Goal: Submit feedback/report problem

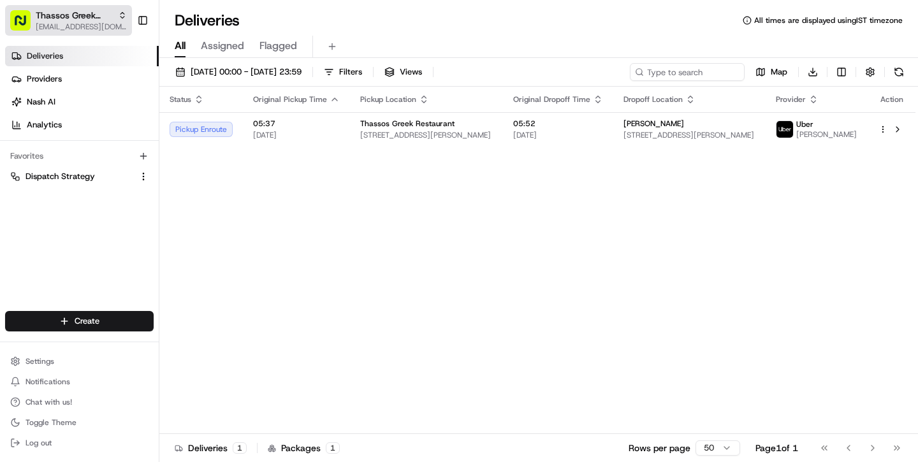
click at [92, 29] on span "[EMAIL_ADDRESS][DOMAIN_NAME]" at bounding box center [81, 27] width 91 height 10
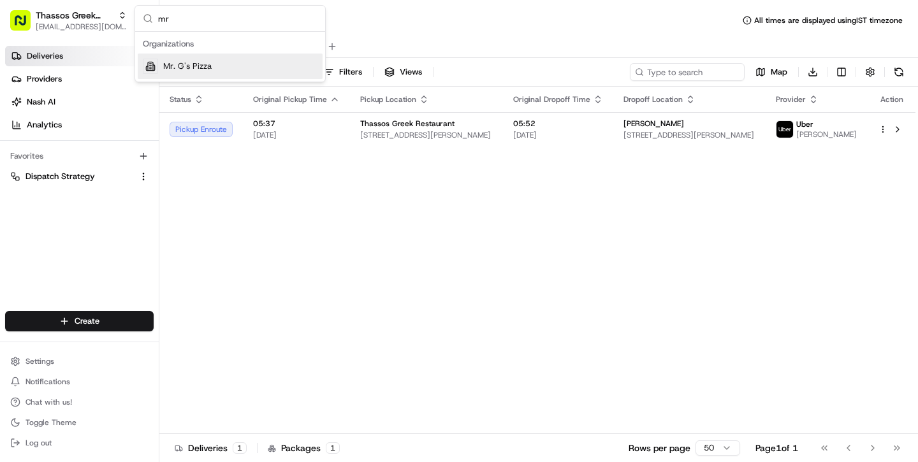
type input "mr"
click at [200, 60] on div "Mr. G's Pizza" at bounding box center [230, 66] width 185 height 25
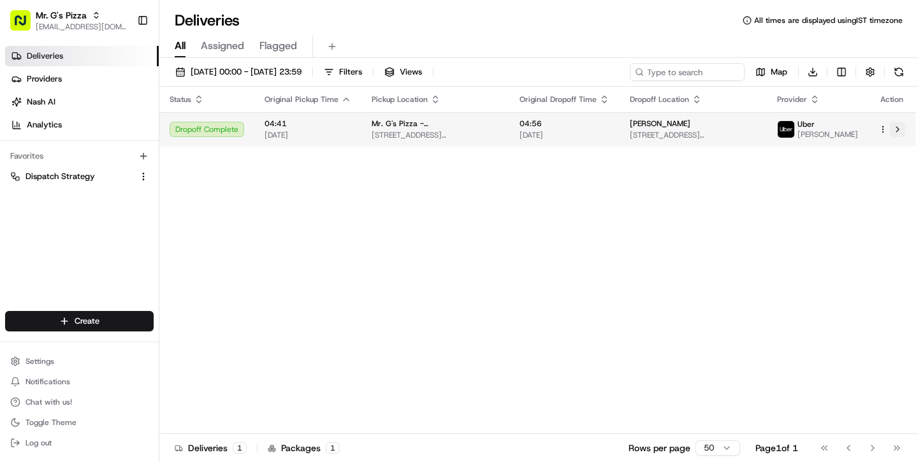
click at [895, 133] on button at bounding box center [897, 129] width 15 height 15
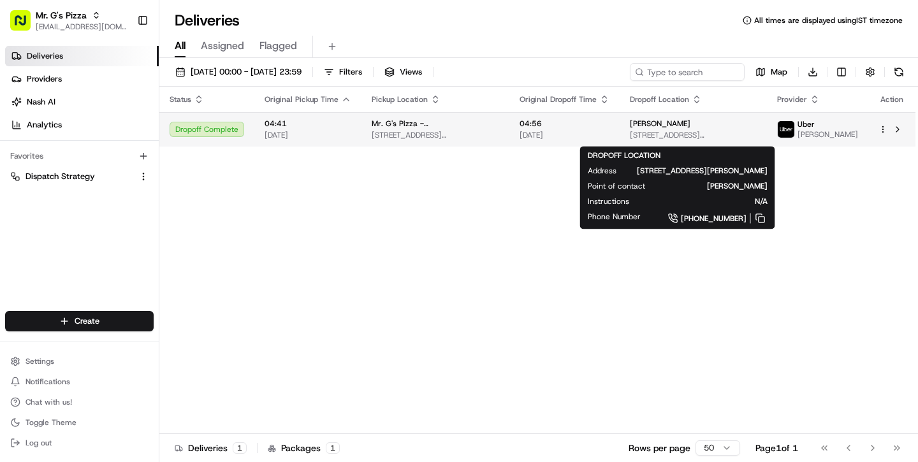
click at [717, 133] on span "[STREET_ADDRESS][PERSON_NAME]" at bounding box center [693, 135] width 127 height 10
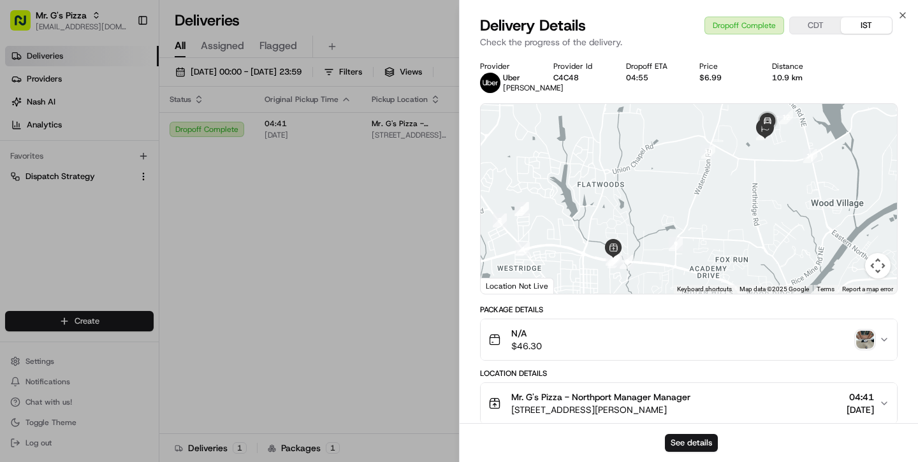
click at [863, 349] on img "button" at bounding box center [865, 340] width 18 height 18
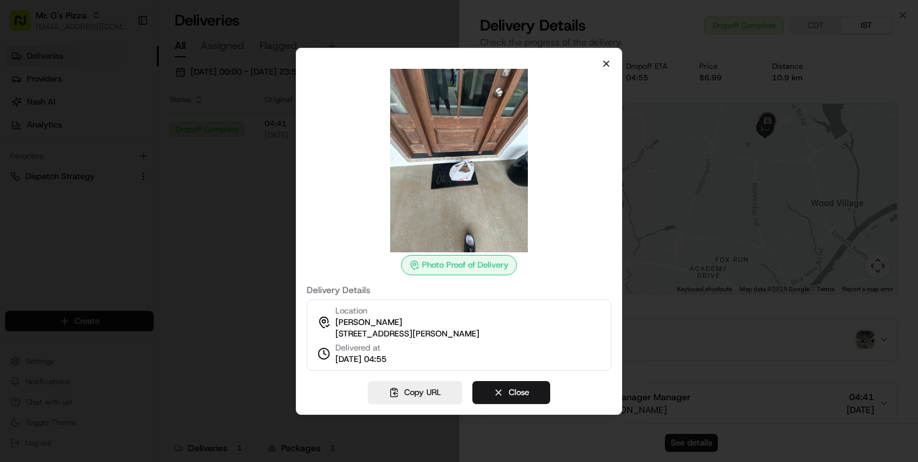
click at [608, 61] on icon "button" at bounding box center [605, 63] width 5 height 5
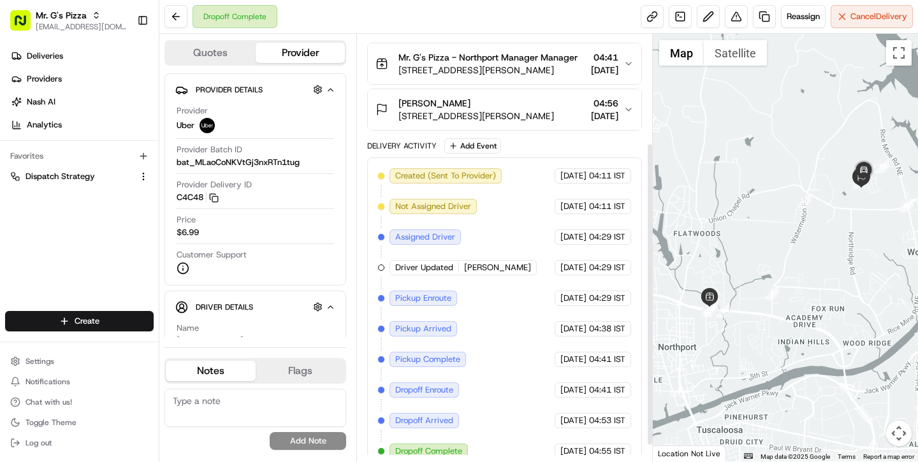
scroll to position [147, 6]
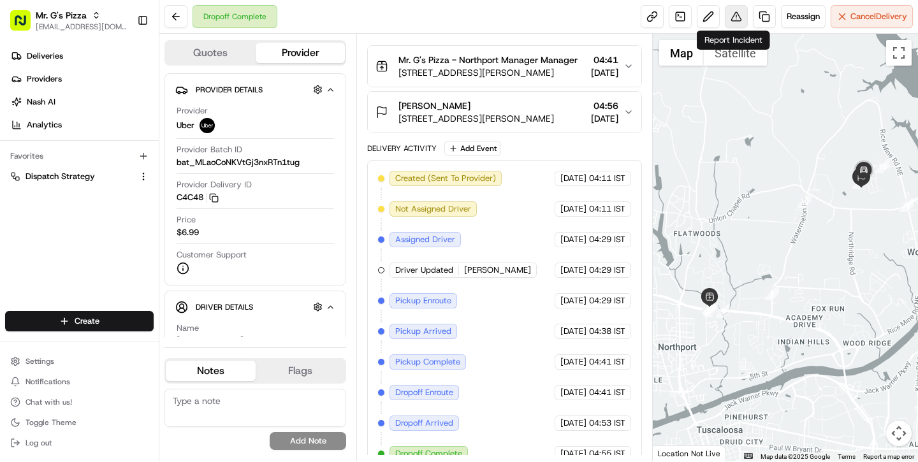
click at [733, 17] on button at bounding box center [735, 16] width 23 height 23
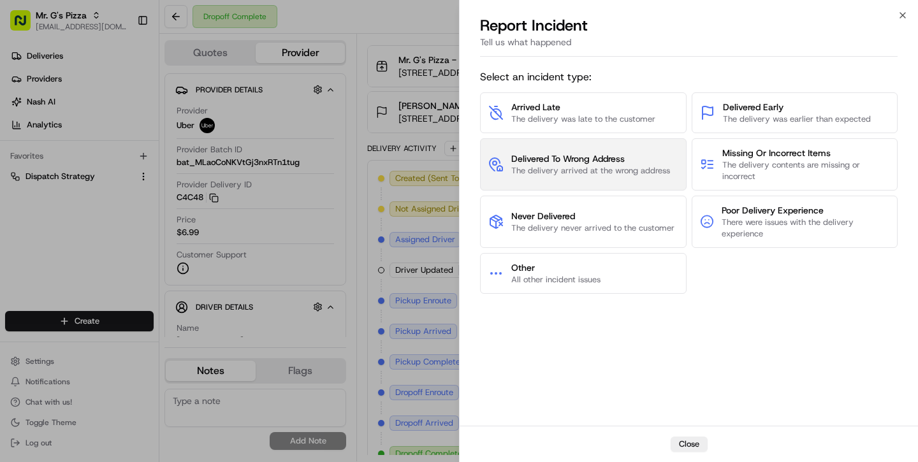
click at [568, 166] on span "The delivery arrived at the wrong address" at bounding box center [590, 170] width 159 height 11
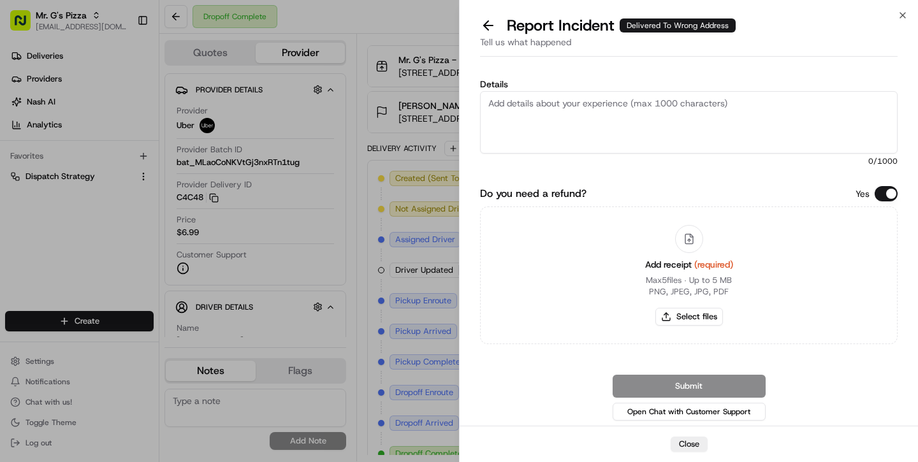
click at [560, 112] on textarea "Details" at bounding box center [688, 122] width 417 height 62
type textarea "Y"
type textarea "The customer reportedthat"
click at [459, 231] on div "Close Report Incident Delivered To Wrong Address Tell us what happened Details …" at bounding box center [688, 231] width 459 height 462
click at [902, 15] on icon "button" at bounding box center [902, 15] width 5 height 5
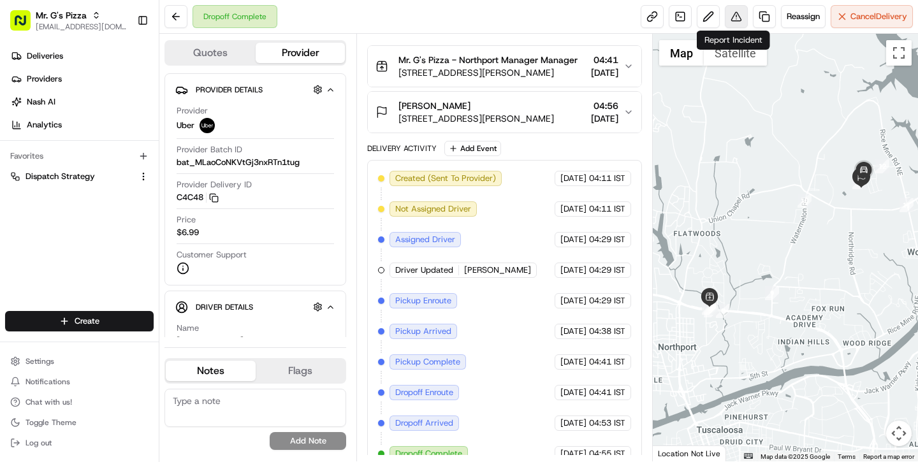
click at [736, 14] on button at bounding box center [735, 16] width 23 height 23
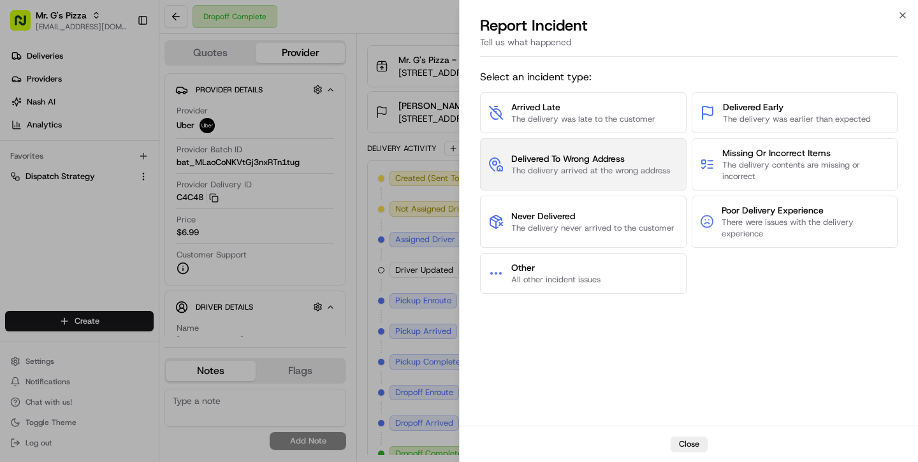
click at [639, 169] on span "The delivery arrived at the wrong address" at bounding box center [590, 170] width 159 height 11
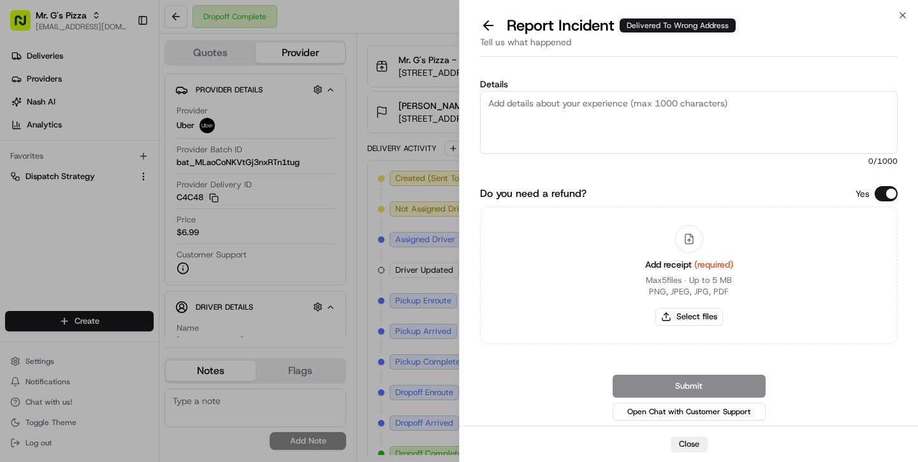
click at [623, 133] on textarea "Details" at bounding box center [688, 122] width 417 height 62
click at [770, 108] on textarea "The customer reported that the food was delivered to the wrong location," at bounding box center [688, 122] width 417 height 62
click at [807, 110] on textarea "The customer reported that the food was delivered to the wrong address," at bounding box center [688, 122] width 417 height 62
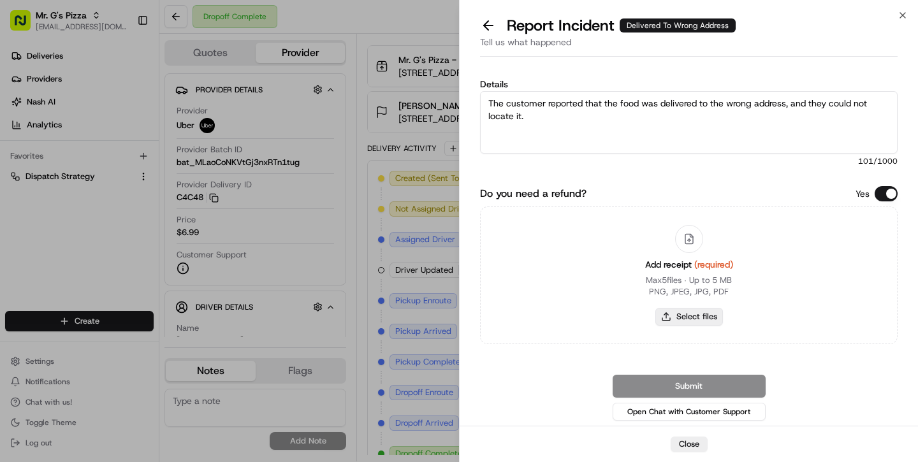
type textarea "The customer reported that the food was delivered to the wrong address, and the…"
click at [685, 316] on button "Select files" at bounding box center [689, 317] width 68 height 18
type input "C:\fakepath\Screenshot [DATE] 5.31.54 AM.png"
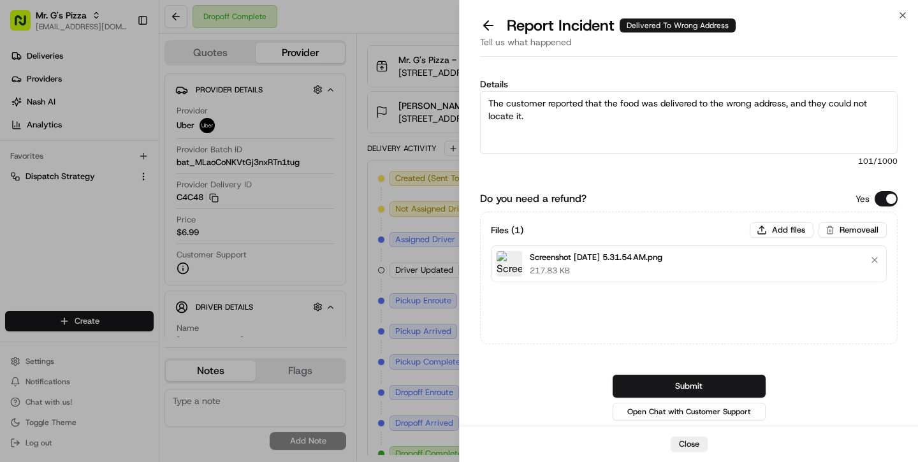
click at [577, 136] on textarea "The customer reported that the food was delivered to the wrong address, and the…" at bounding box center [688, 122] width 417 height 62
type textarea "The customer reported that the food was delivered to the wrong address, and the…"
click at [667, 379] on button "Submit" at bounding box center [688, 386] width 153 height 23
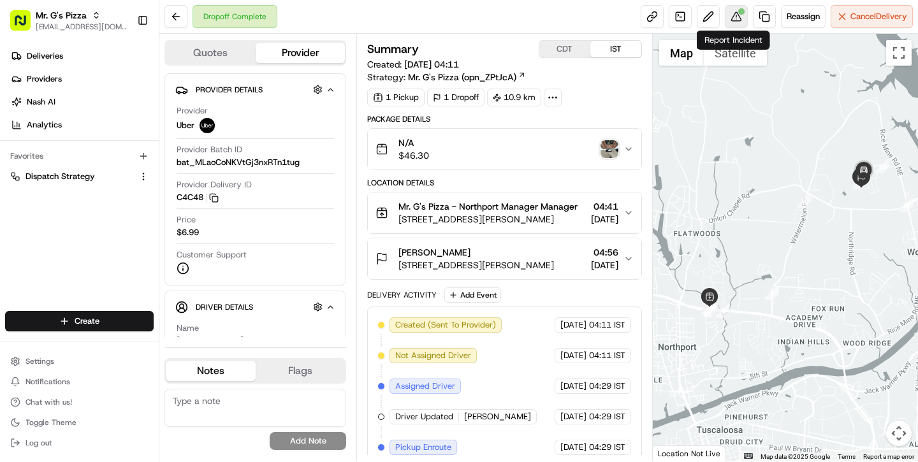
click at [735, 19] on button at bounding box center [735, 16] width 23 height 23
click at [738, 12] on div at bounding box center [741, 11] width 6 height 6
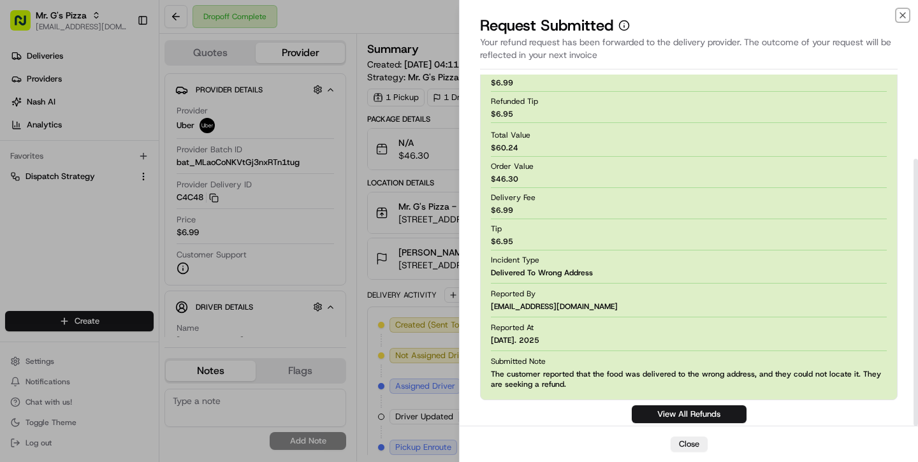
scroll to position [111, 0]
click at [634, 234] on div "Tip $ 6.95" at bounding box center [689, 235] width 396 height 29
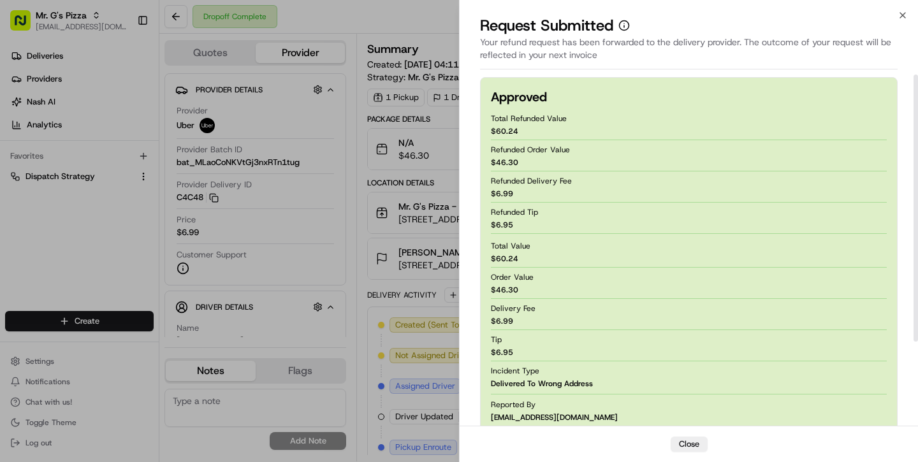
scroll to position [0, 0]
click at [688, 443] on button "Close" at bounding box center [688, 443] width 37 height 15
